Goal: Navigation & Orientation: Find specific page/section

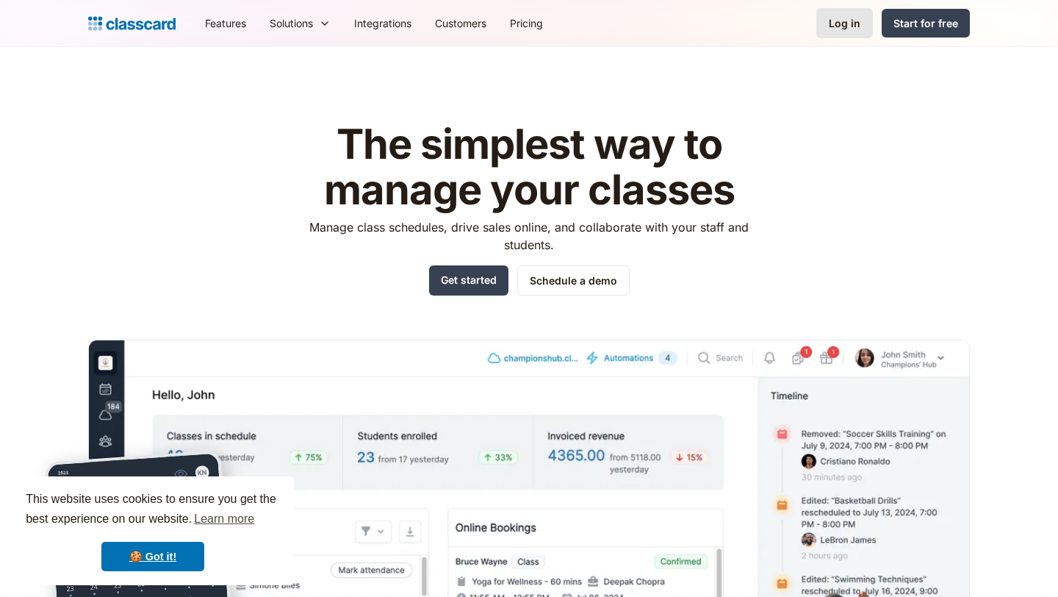
click at [844, 17] on div "Log in" at bounding box center [845, 22] width 32 height 15
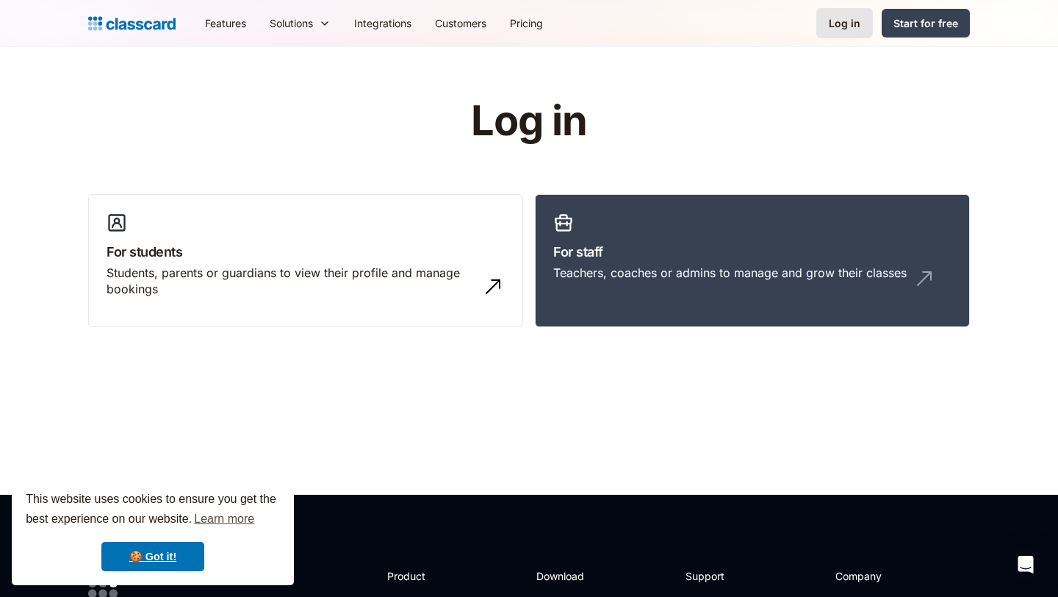
click at [843, 29] on div "Log in" at bounding box center [845, 22] width 32 height 15
click at [587, 251] on h3 "For staff" at bounding box center [752, 252] width 398 height 20
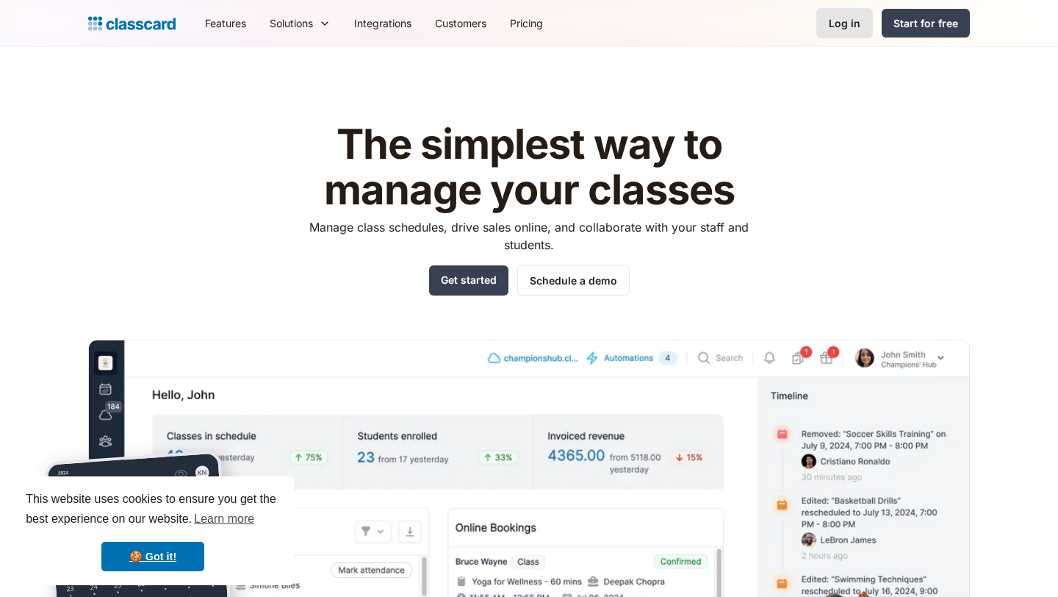
click at [834, 24] on div "Log in" at bounding box center [845, 22] width 32 height 15
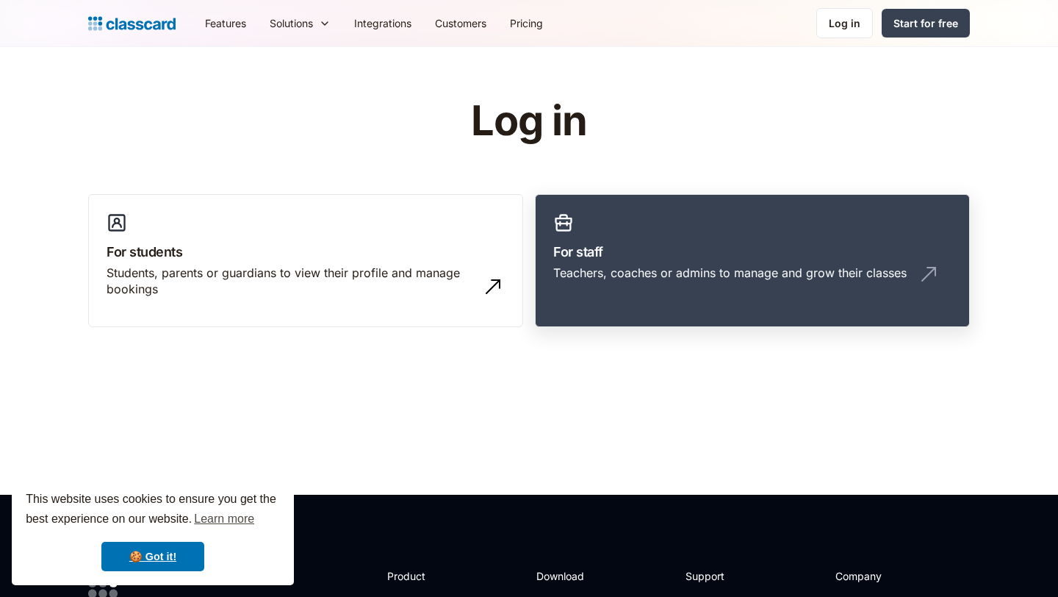
click at [651, 235] on link "For staff Teachers, coaches or admins to manage and grow their classes" at bounding box center [752, 261] width 435 height 134
